Goal: Task Accomplishment & Management: Use online tool/utility

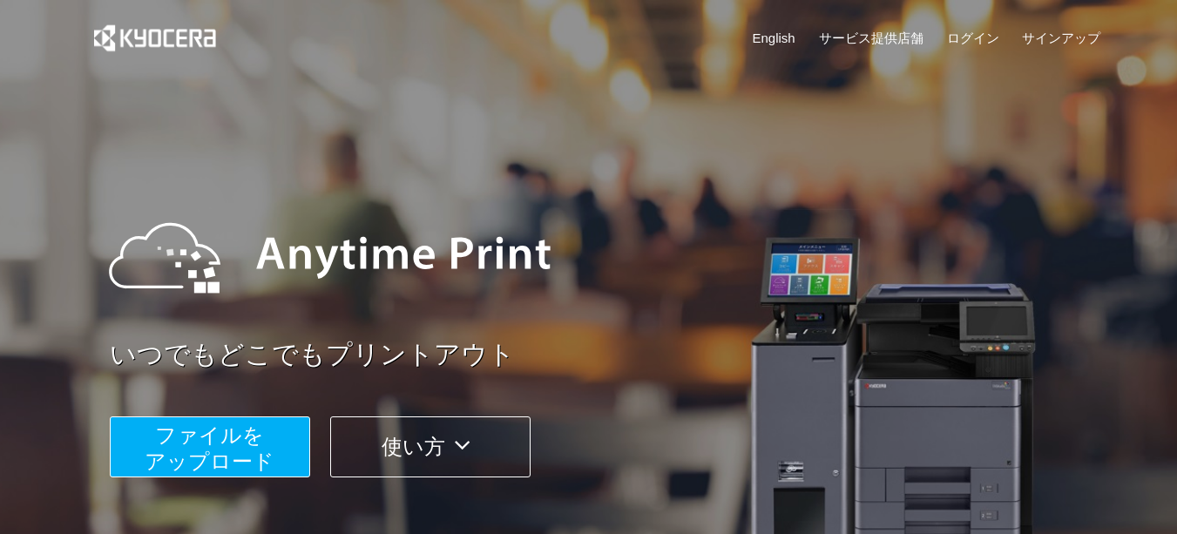
click at [254, 443] on span "ファイルを ​​アップロード" at bounding box center [210, 448] width 130 height 50
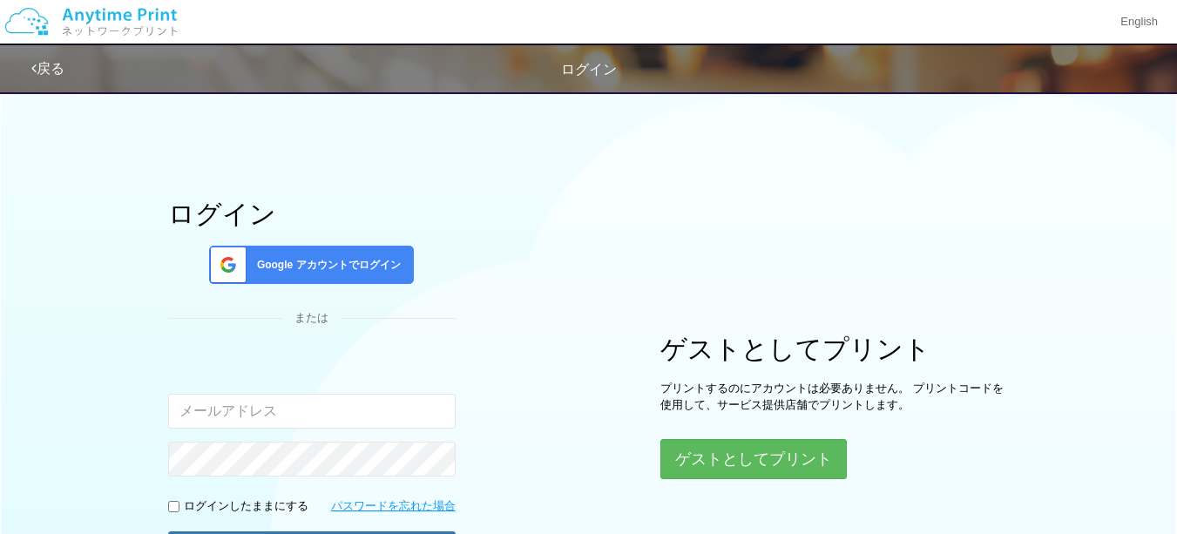
click at [391, 247] on div "Google アカウントでログイン" at bounding box center [311, 265] width 205 height 38
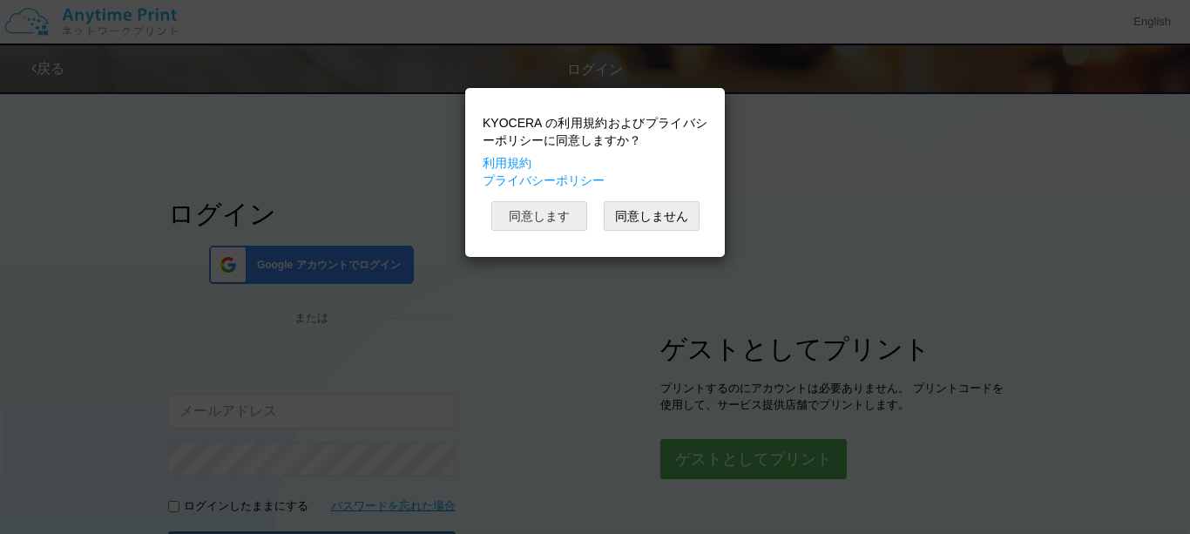
click at [563, 217] on button "同意します" at bounding box center [539, 216] width 96 height 30
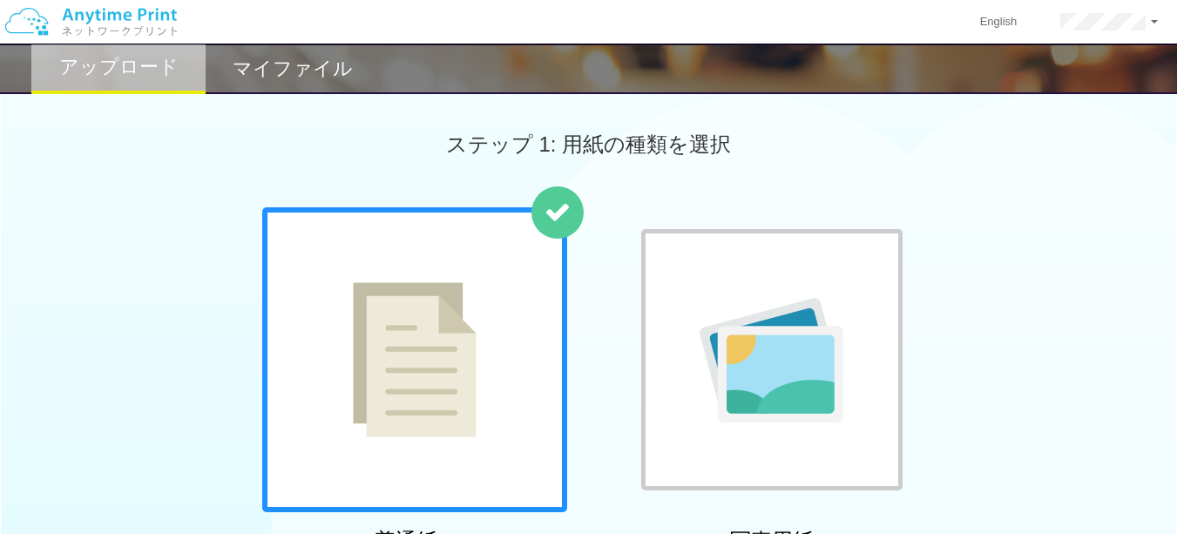
scroll to position [87, 0]
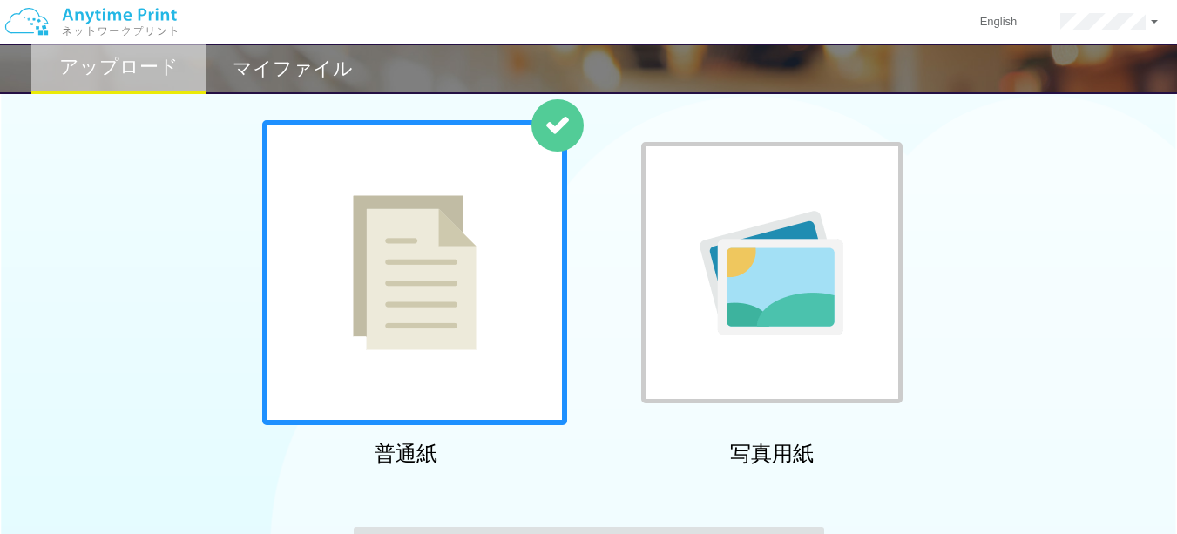
click at [357, 358] on div at bounding box center [414, 272] width 305 height 305
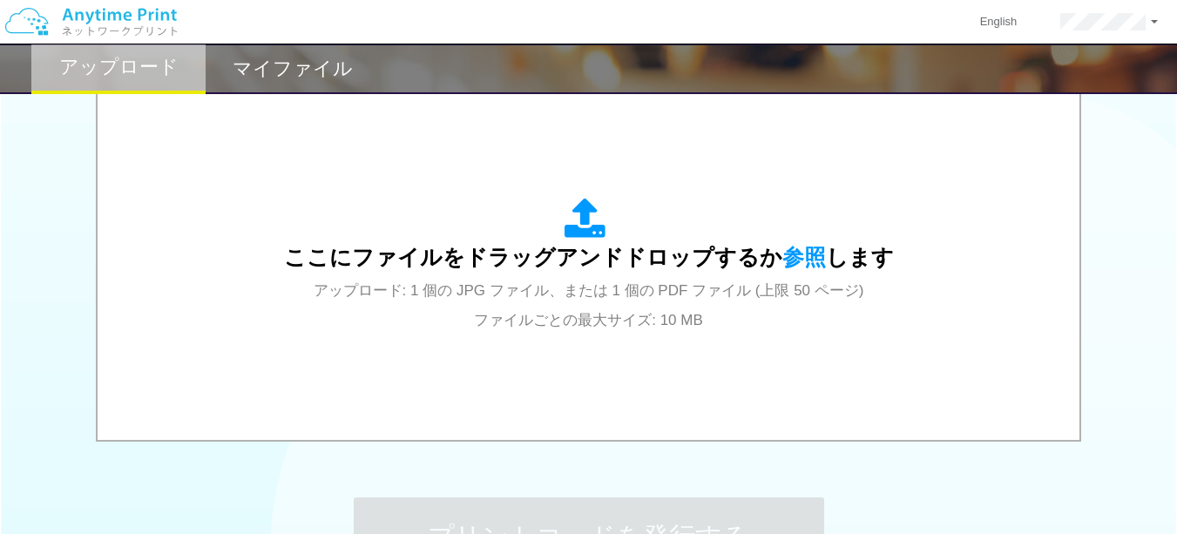
scroll to position [610, 0]
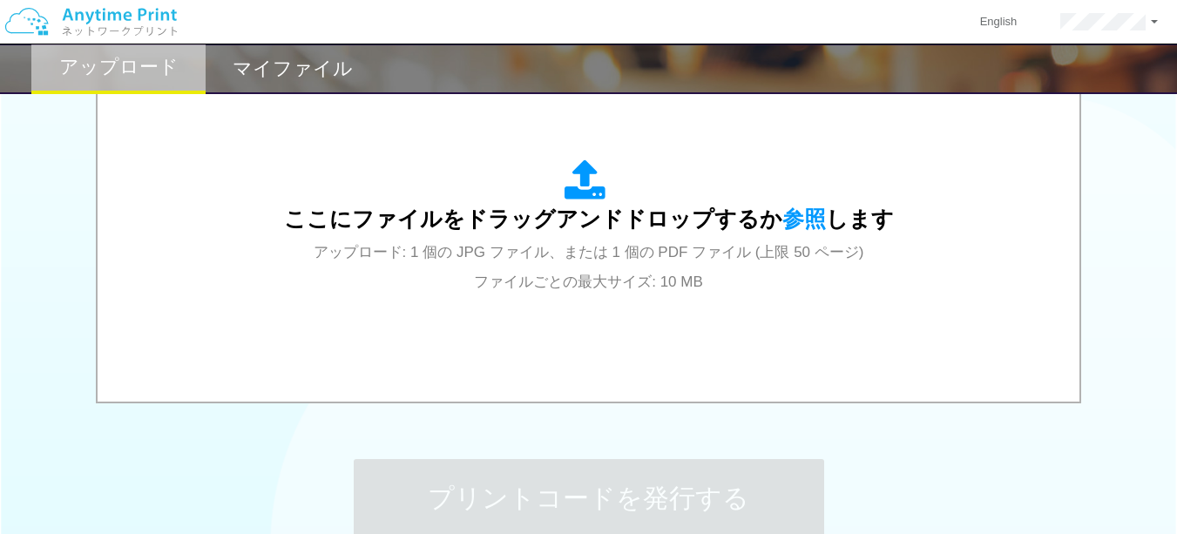
click at [788, 218] on span "参照" at bounding box center [804, 218] width 44 height 24
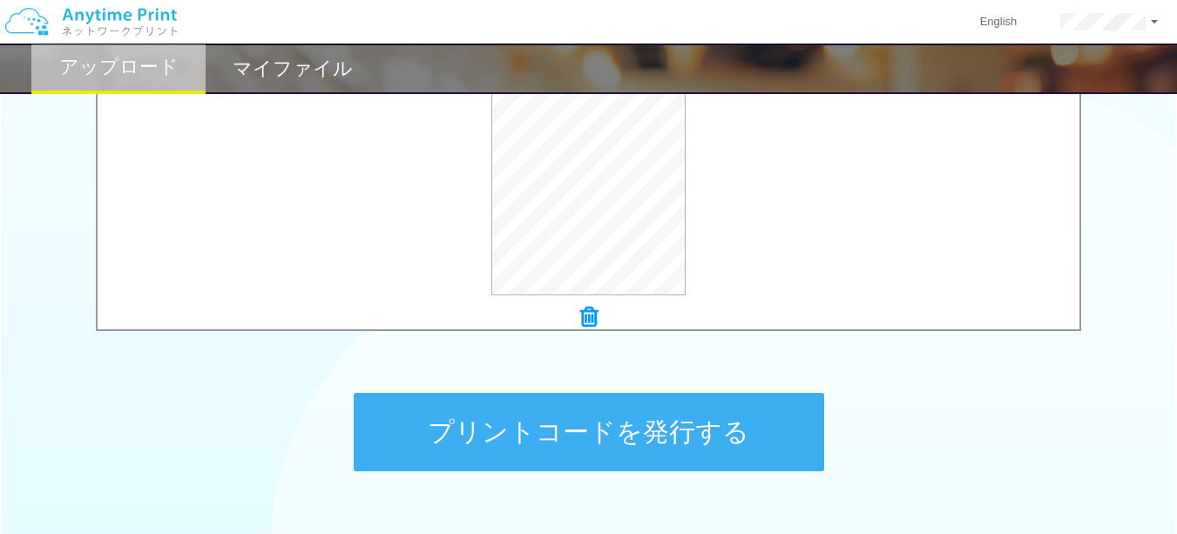
scroll to position [784, 0]
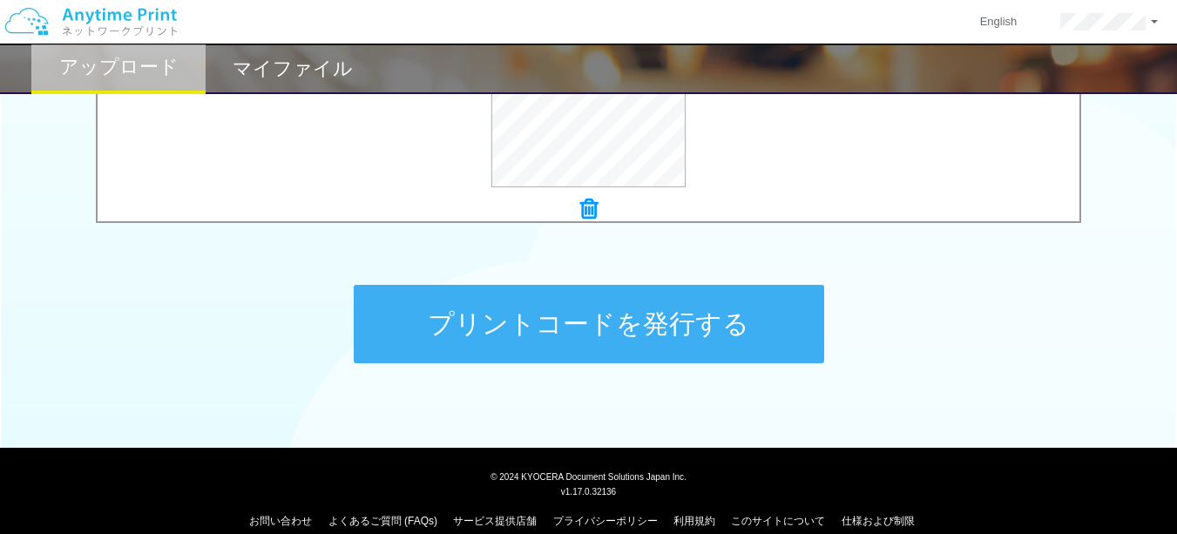
click at [527, 320] on button "プリントコードを発行する" at bounding box center [589, 324] width 470 height 78
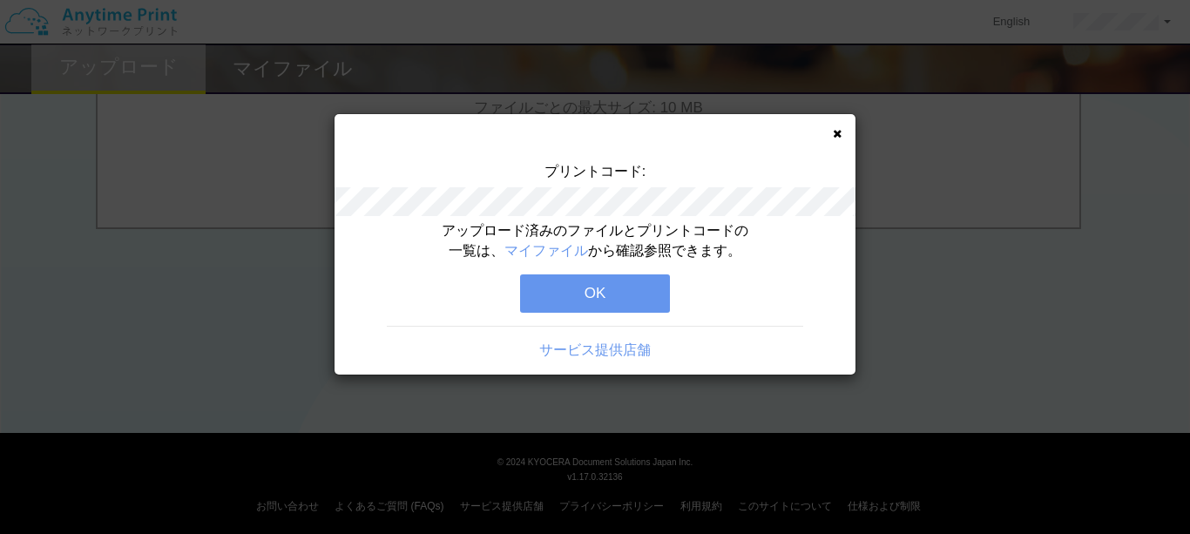
click at [607, 291] on button "OK" at bounding box center [595, 293] width 150 height 38
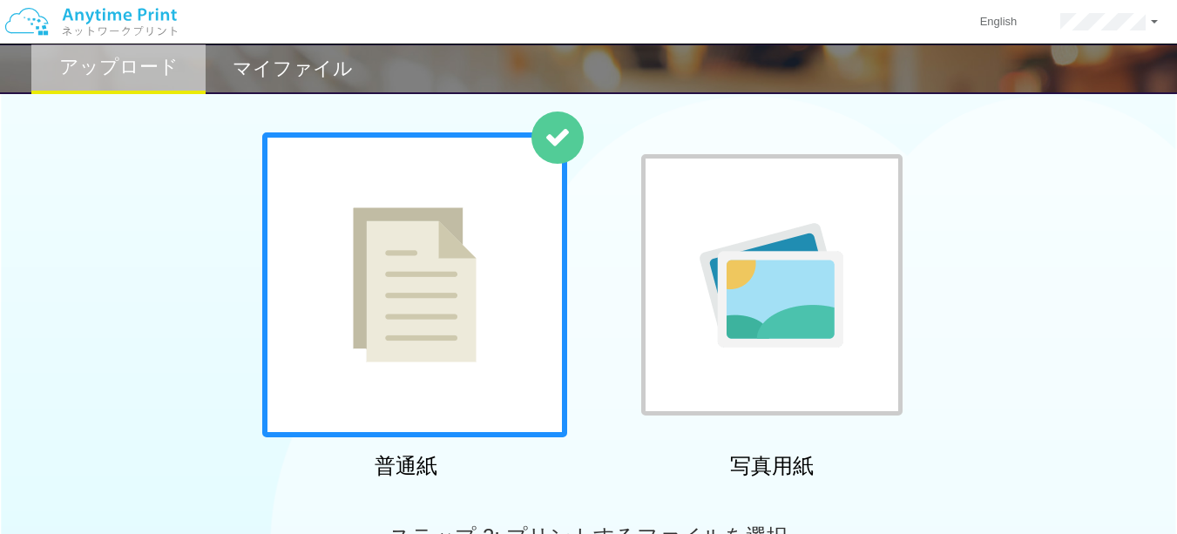
scroll to position [0, 0]
